Goal: Find specific page/section: Find specific page/section

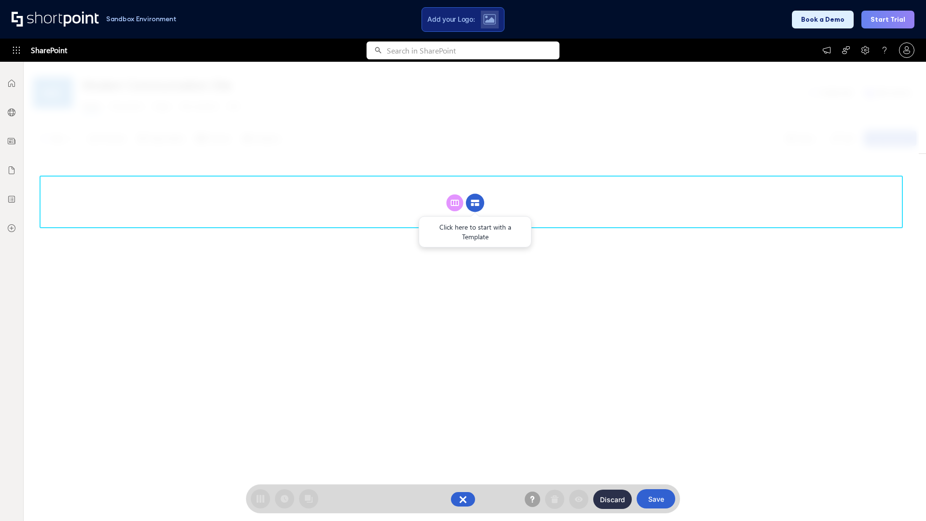
click at [475, 202] on circle at bounding box center [475, 203] width 18 height 18
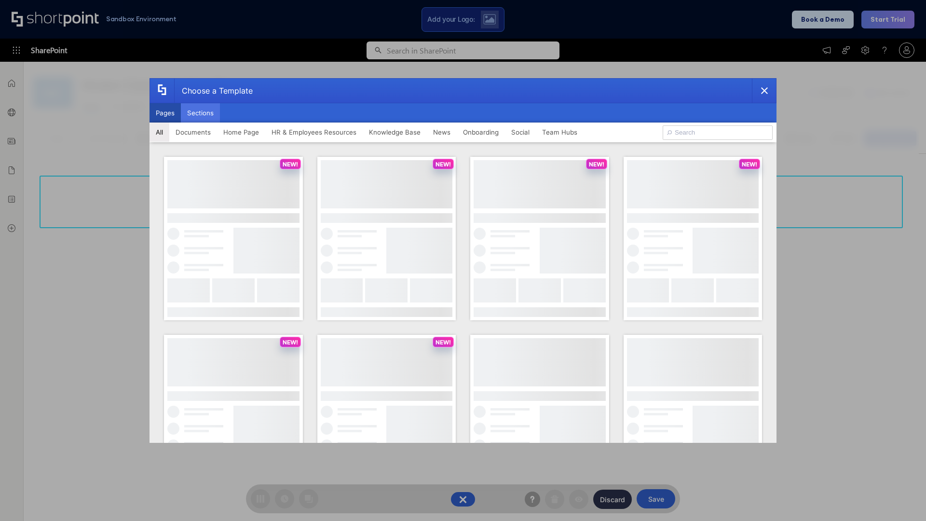
click at [200, 113] on button "Sections" at bounding box center [200, 112] width 39 height 19
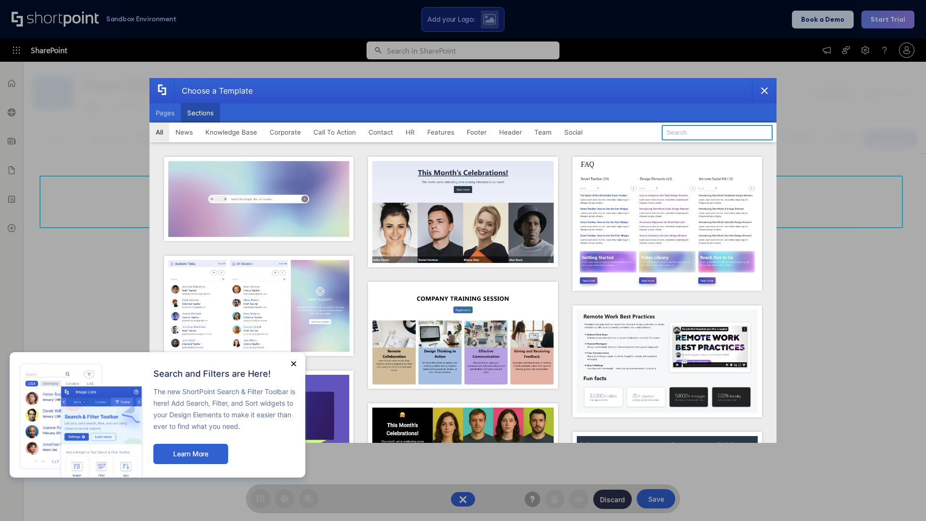
type input "Healthcare Header"
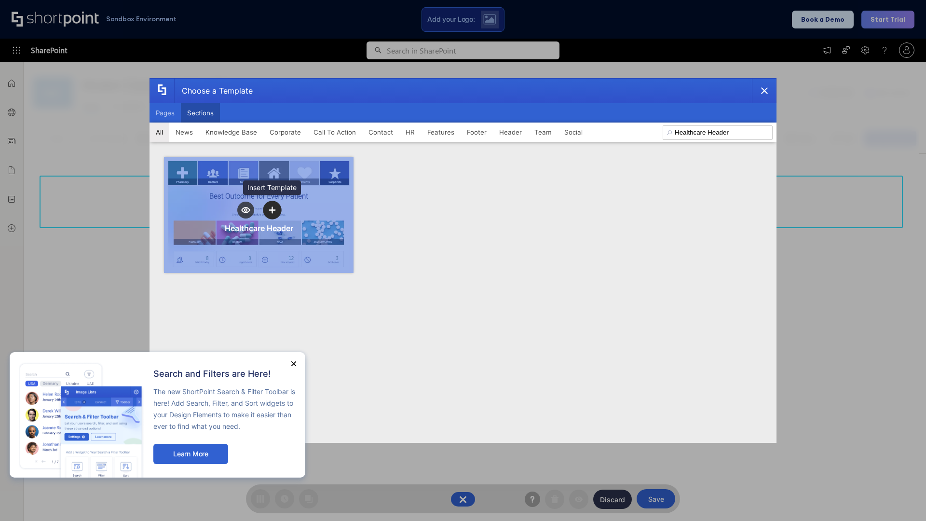
click at [272, 210] on icon "template selector" at bounding box center [272, 210] width 7 height 7
